Goal: Check status: Check status

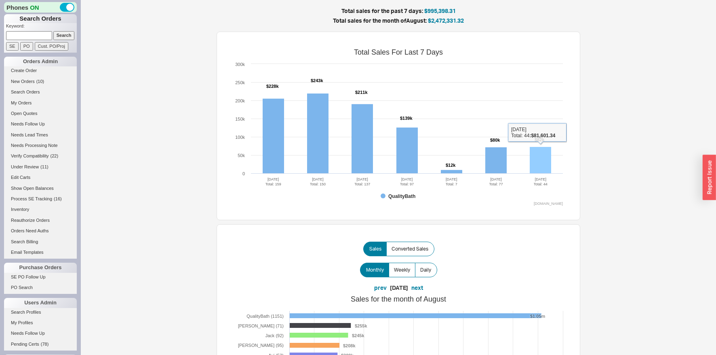
click at [541, 156] on rect at bounding box center [540, 160] width 21 height 27
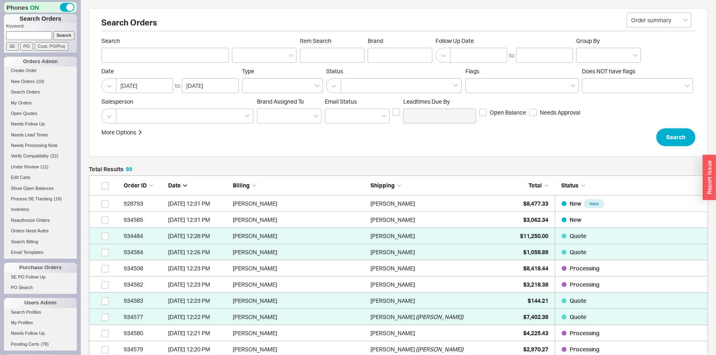
scroll to position [1637, 619]
click at [506, 207] on link "928793 [DATE] 12:31 PM [PERSON_NAME] [PERSON_NAME] $8,477.33 New Hold" at bounding box center [398, 203] width 619 height 16
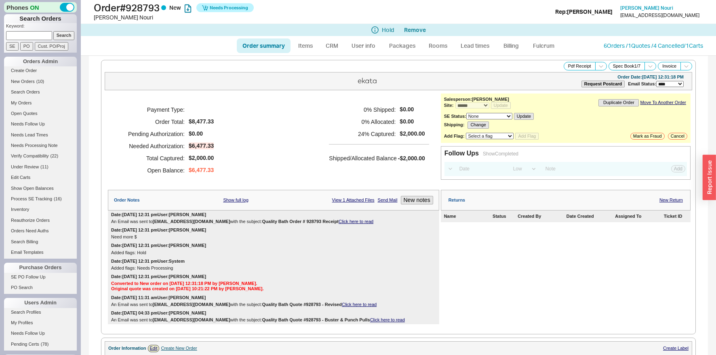
select select "*"
select select "LOW"
select select "3"
